Goal: Register for event/course

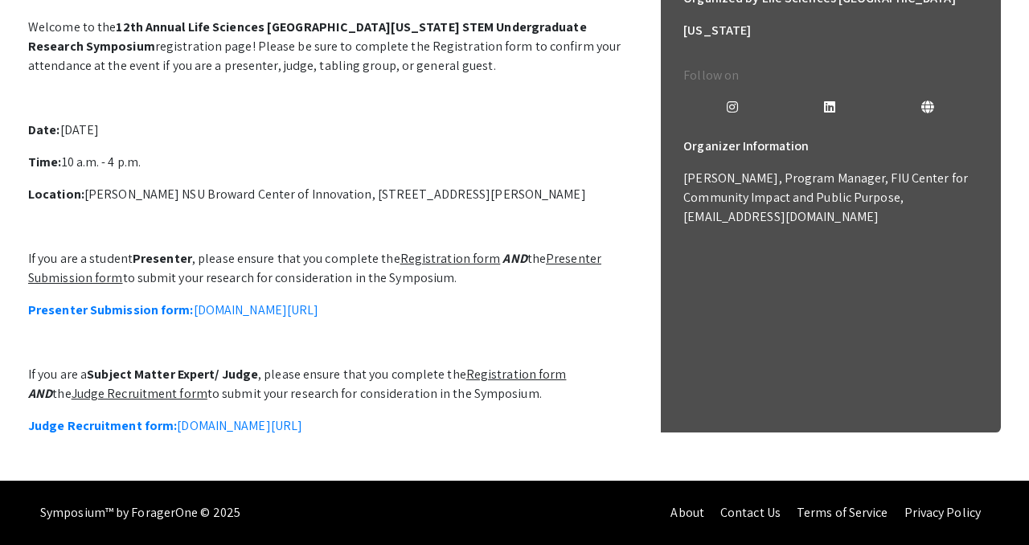
scroll to position [470, 0]
click at [433, 376] on p "If you are a Subject Matter Expert/ Judge , please ensure that you complete the…" at bounding box center [329, 384] width 603 height 39
copy p "Symposium"
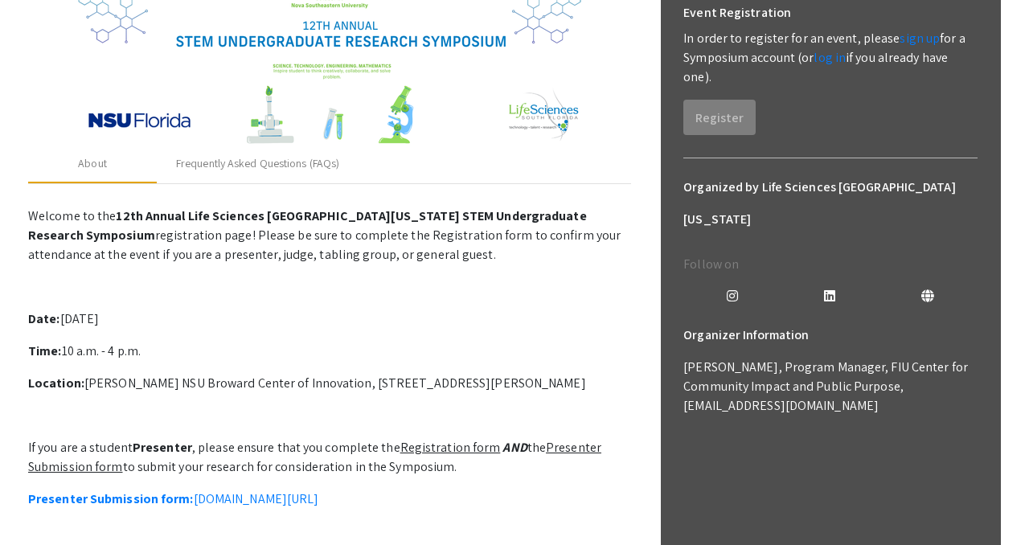
scroll to position [293, 0]
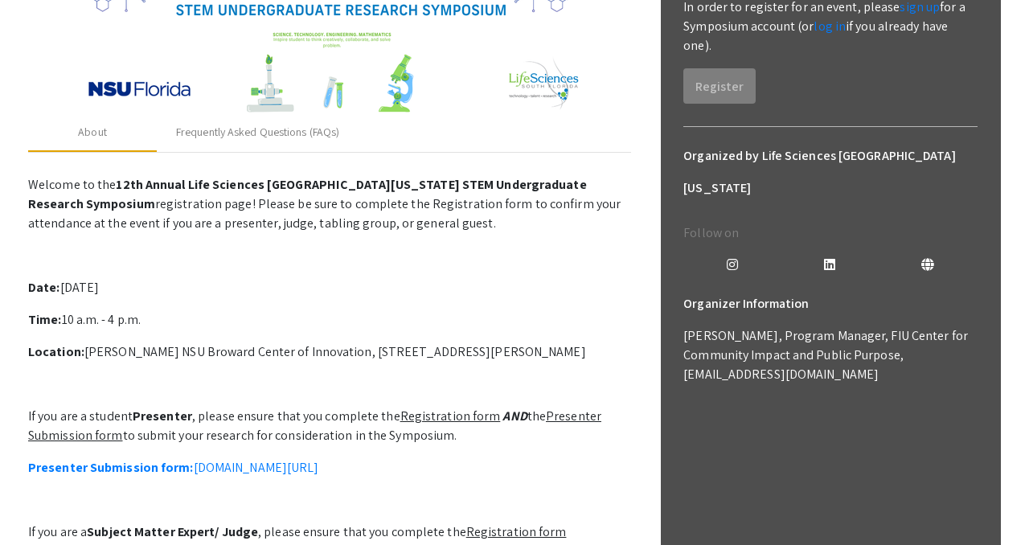
click at [435, 418] on u "Registration form" at bounding box center [450, 416] width 101 height 17
click at [318, 466] on link "Presenter Submission form: [DOMAIN_NAME][URL]" at bounding box center [173, 467] width 290 height 17
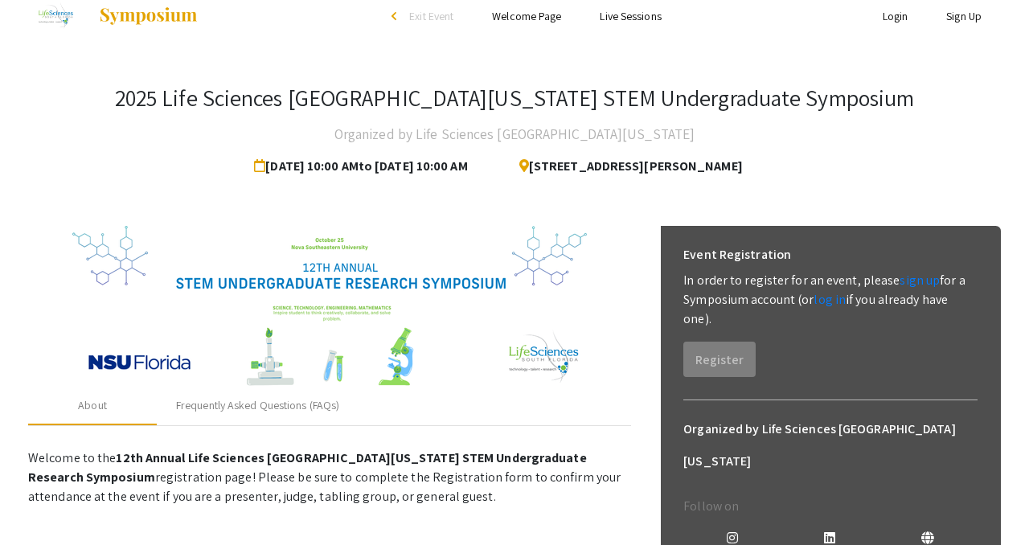
scroll to position [0, 0]
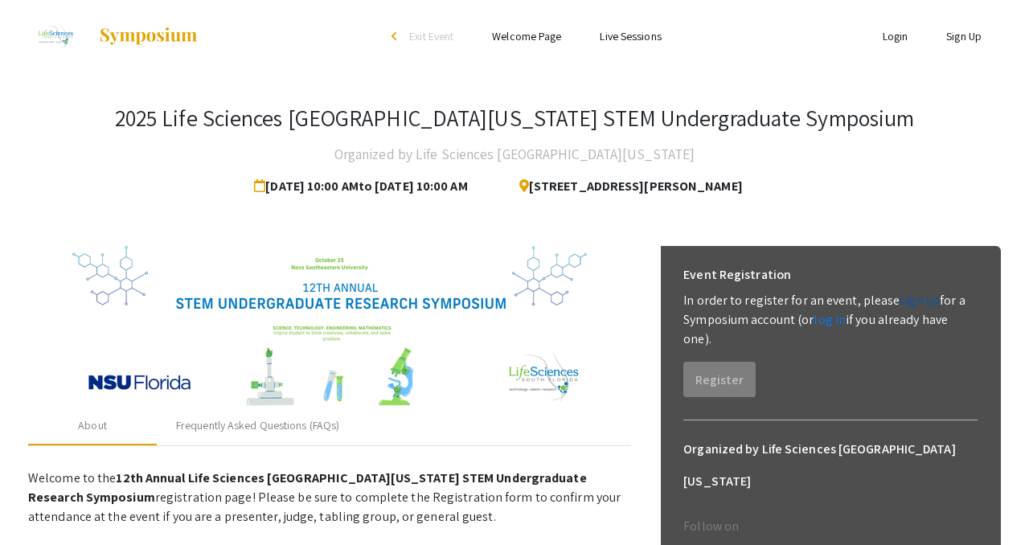
click at [904, 299] on link "sign up" at bounding box center [920, 300] width 40 height 17
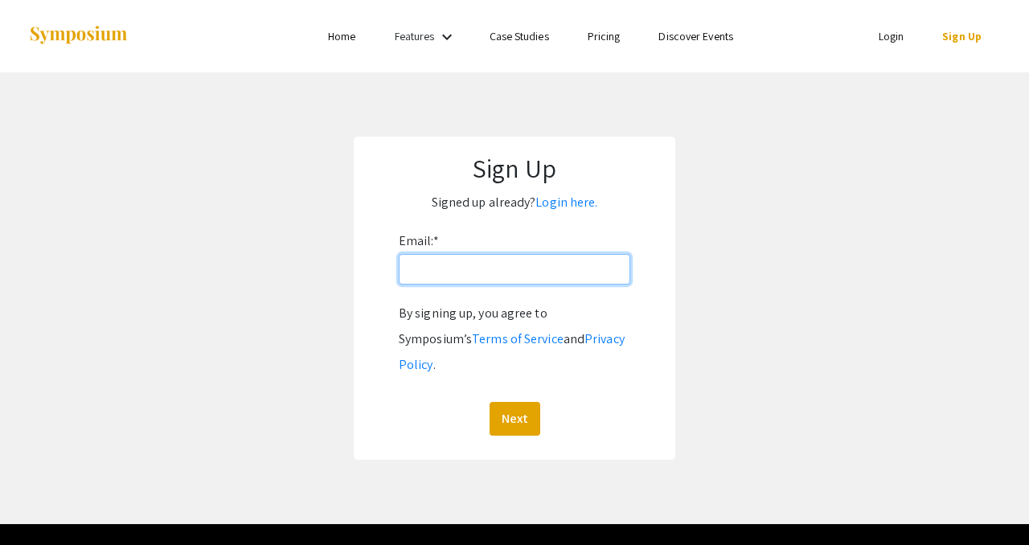
click at [584, 271] on input "Email: *" at bounding box center [515, 269] width 232 height 31
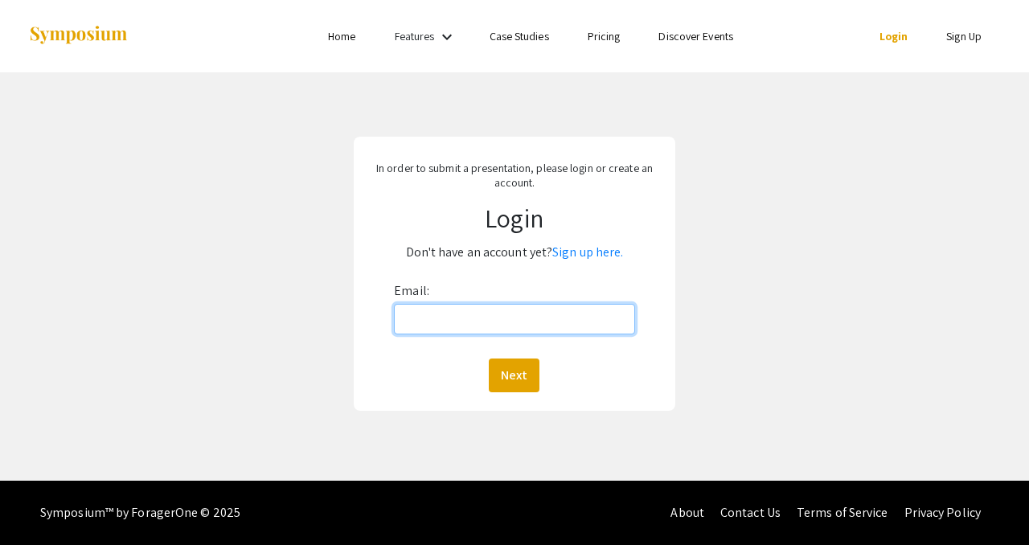
click at [564, 319] on input "Email:" at bounding box center [514, 319] width 241 height 31
